Goal: Navigation & Orientation: Find specific page/section

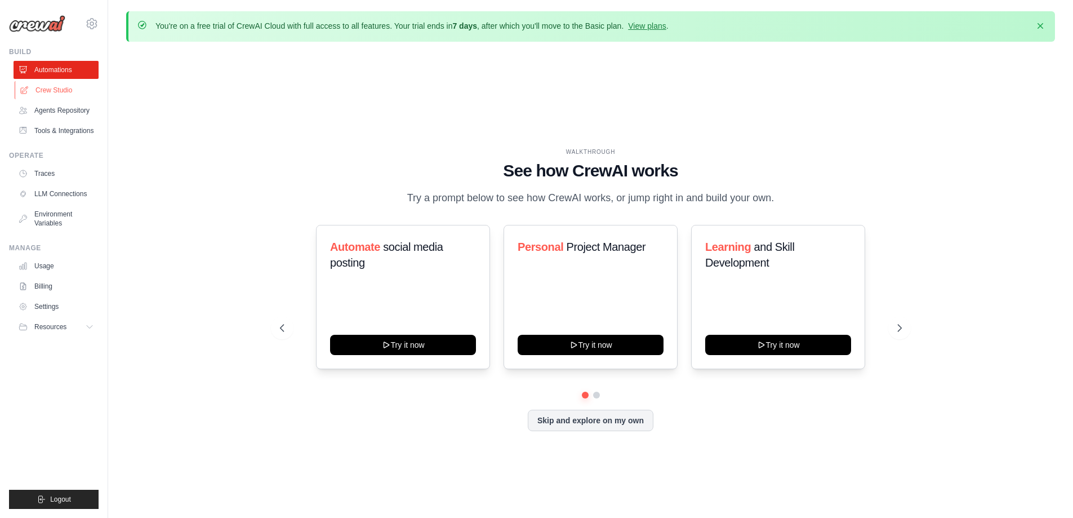
click at [64, 88] on link "Crew Studio" at bounding box center [57, 90] width 85 height 18
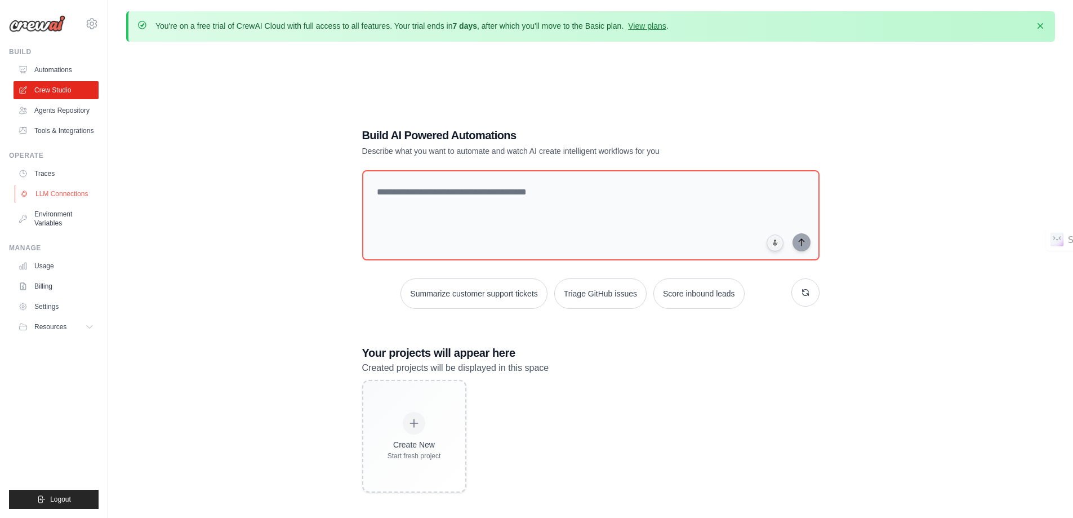
click at [62, 192] on link "LLM Connections" at bounding box center [57, 194] width 85 height 18
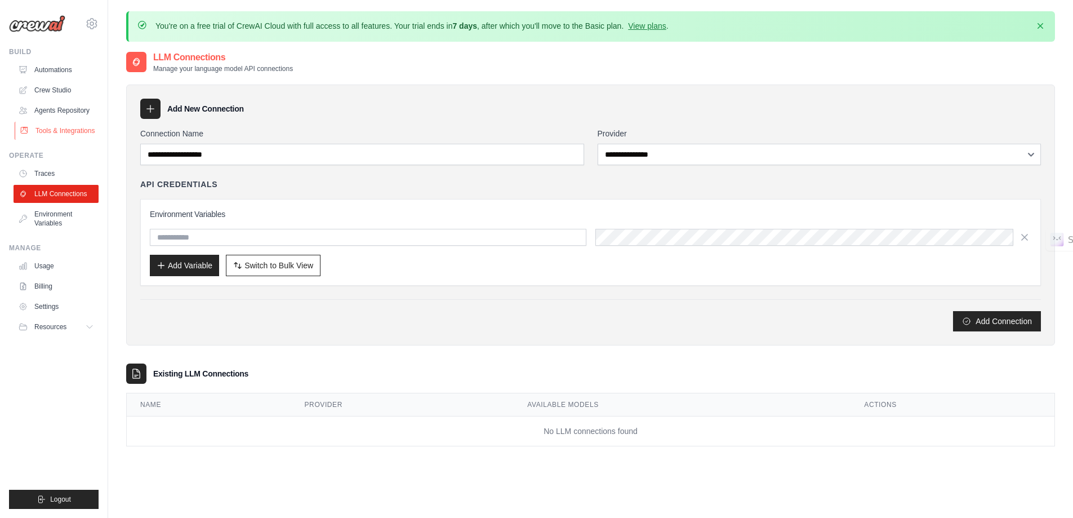
click at [67, 134] on link "Tools & Integrations" at bounding box center [57, 131] width 85 height 18
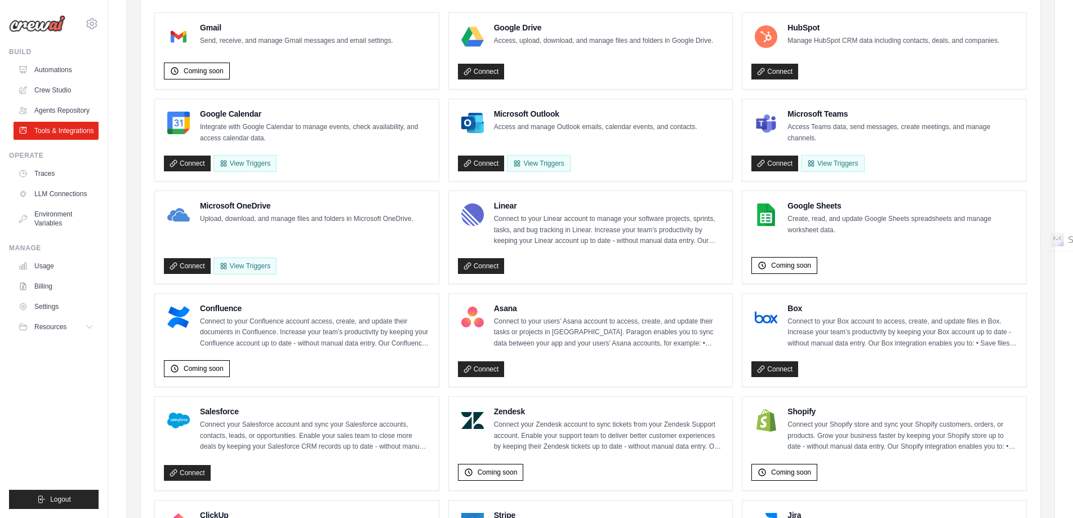
scroll to position [165, 0]
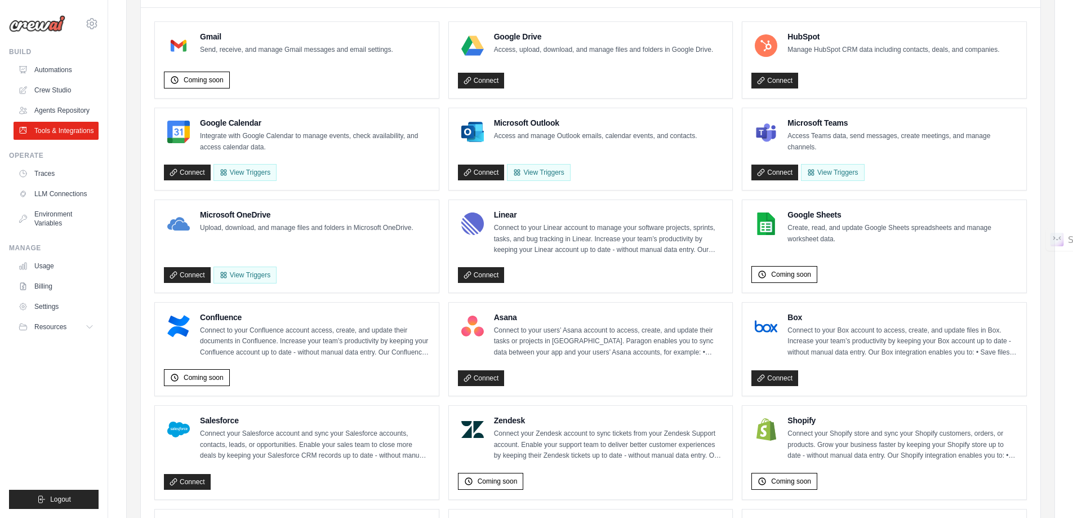
click at [400, 346] on p "Connect to your Confluence account access, create, and update their documents i…" at bounding box center [315, 341] width 230 height 33
click at [260, 319] on h4 "Confluence" at bounding box center [315, 317] width 230 height 11
click at [257, 308] on div "Confluence Connect to your Confluence account access, create, and update their …" at bounding box center [297, 350] width 284 height 94
click at [206, 327] on p "Connect to your Confluence account access, create, and update their documents i…" at bounding box center [315, 341] width 230 height 33
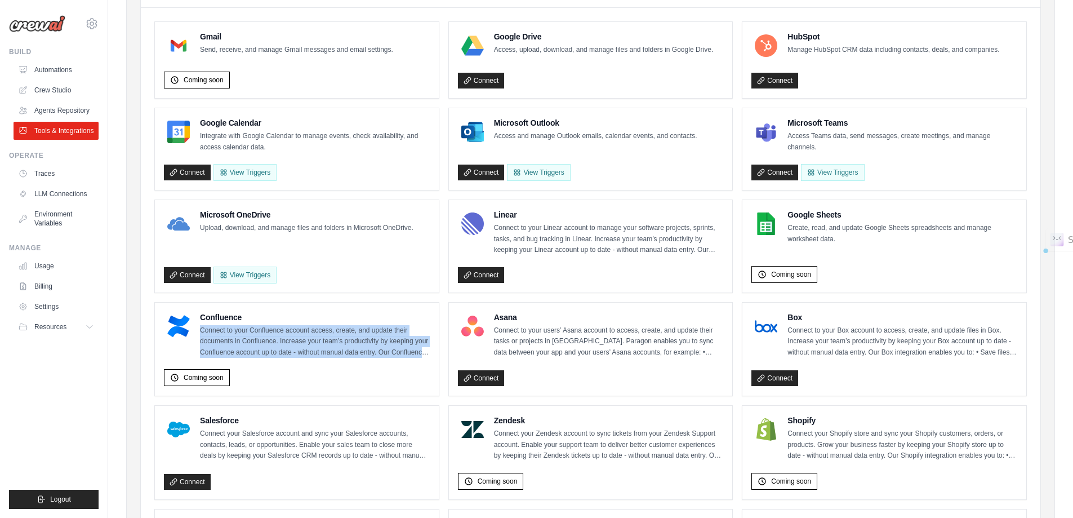
click at [206, 327] on p "Connect to your Confluence account access, create, and update their documents i…" at bounding box center [315, 341] width 230 height 33
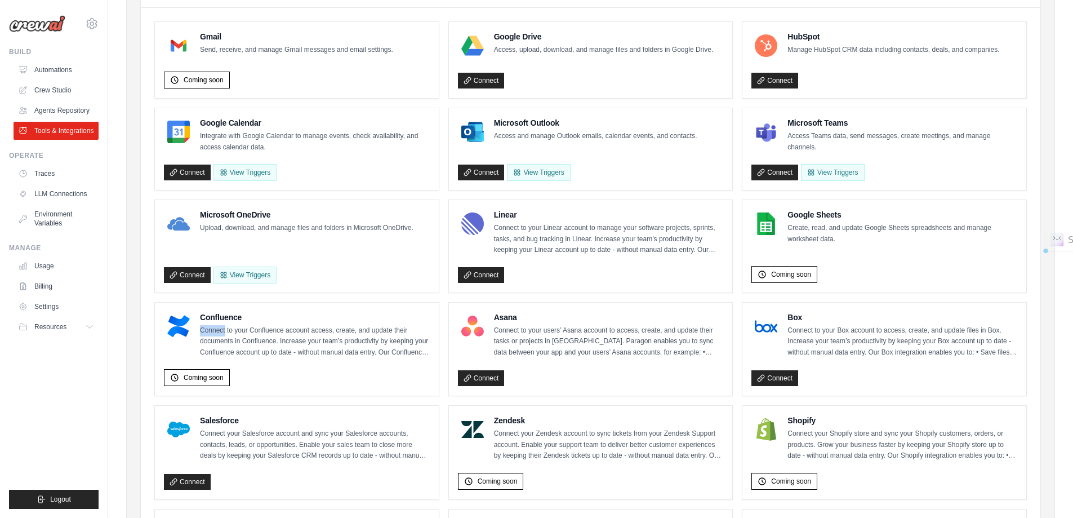
click at [206, 327] on p "Connect to your Confluence account access, create, and update their documents i…" at bounding box center [315, 341] width 230 height 33
click at [266, 326] on p "Connect to your Confluence account access, create, and update their documents i…" at bounding box center [315, 341] width 230 height 33
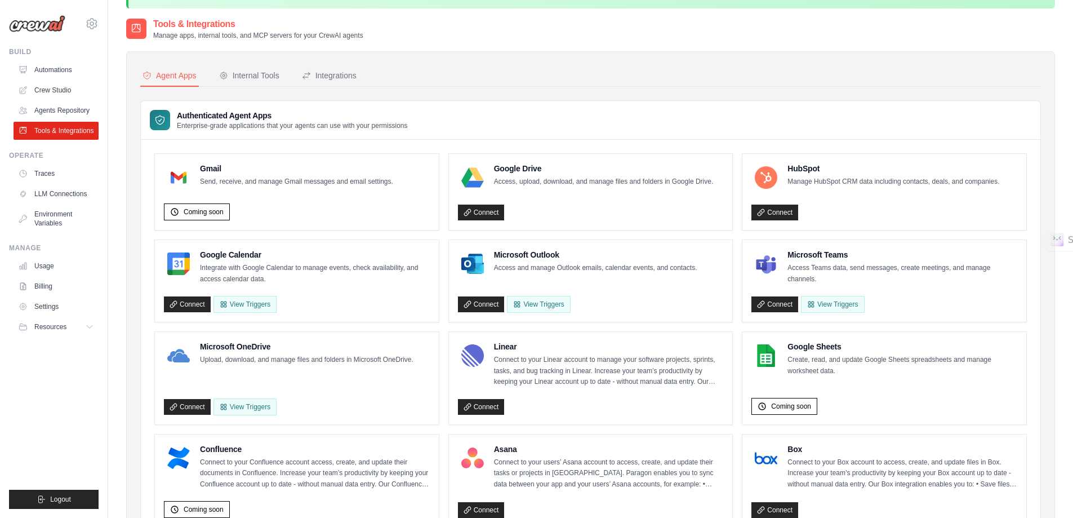
scroll to position [0, 0]
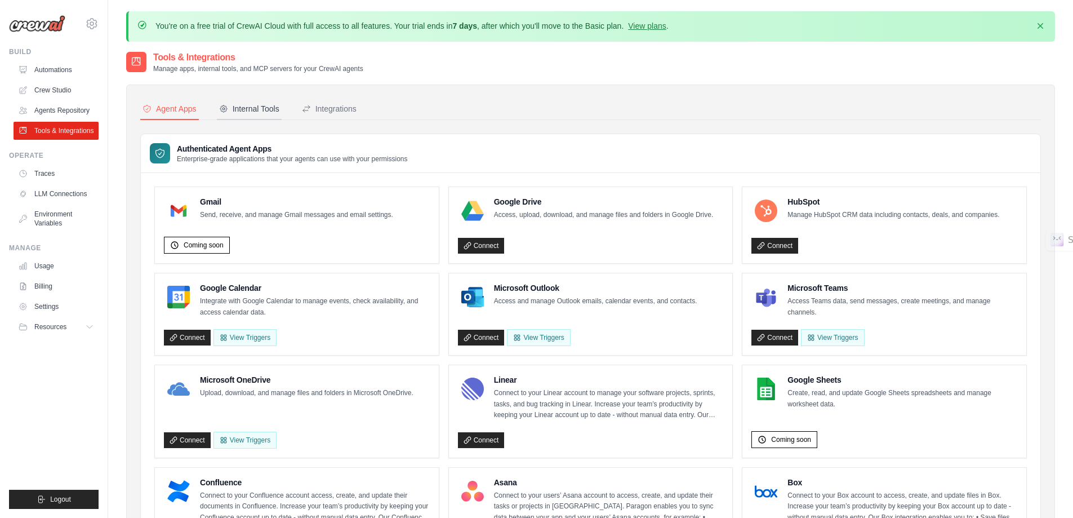
click at [252, 107] on div "Internal Tools" at bounding box center [249, 108] width 60 height 11
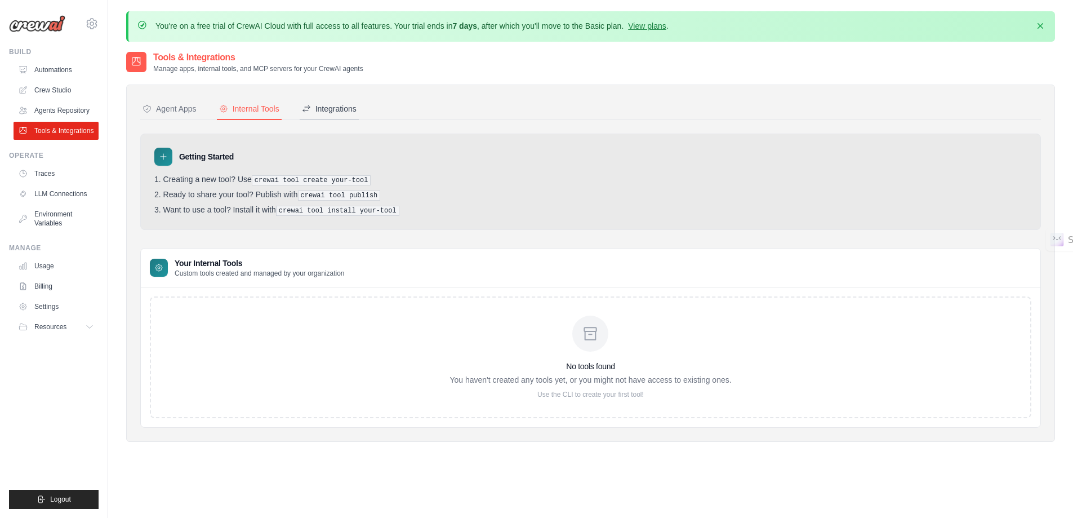
click at [325, 106] on div "Integrations" at bounding box center [329, 108] width 55 height 11
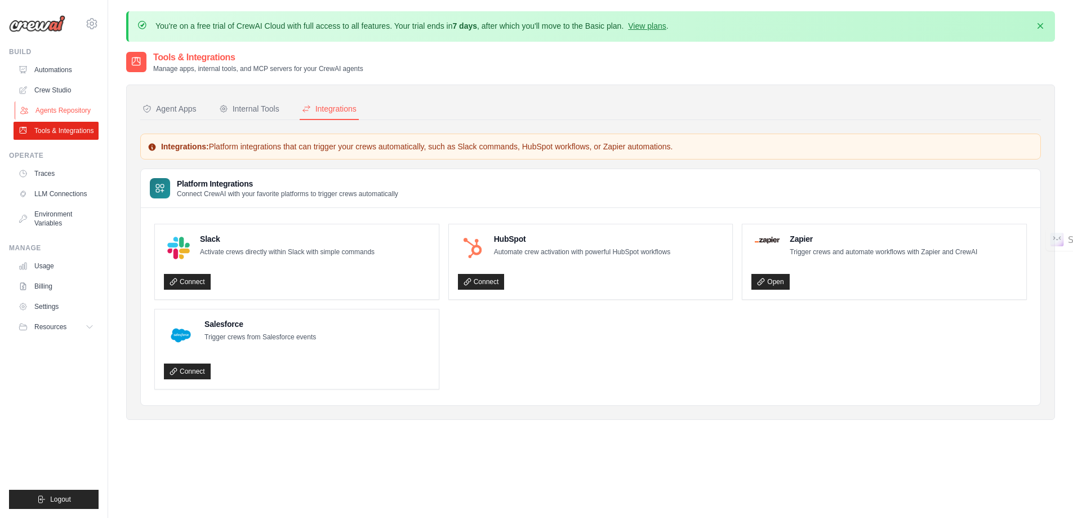
click at [72, 110] on link "Agents Repository" at bounding box center [57, 110] width 85 height 18
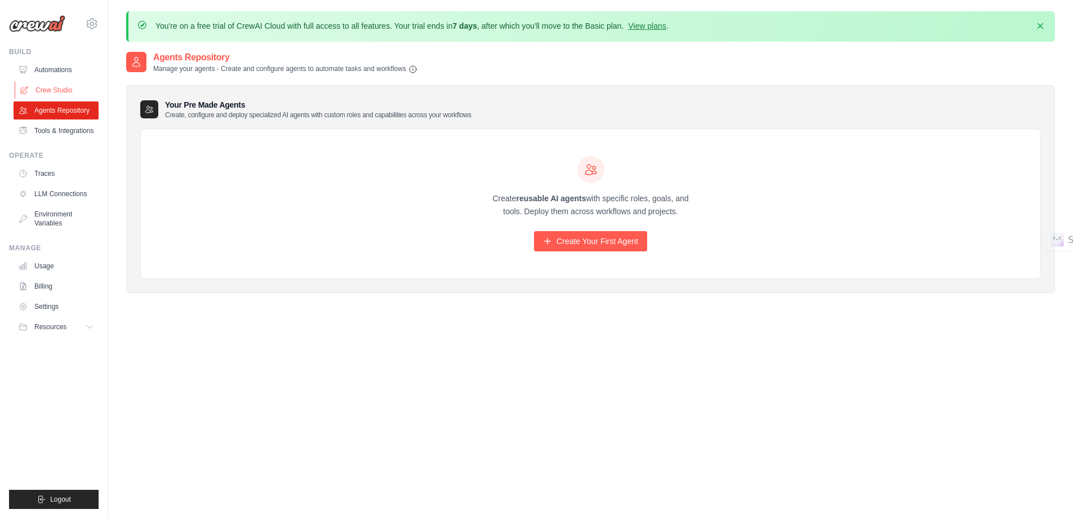
click at [54, 86] on link "Crew Studio" at bounding box center [57, 90] width 85 height 18
